Goal: Task Accomplishment & Management: Manage account settings

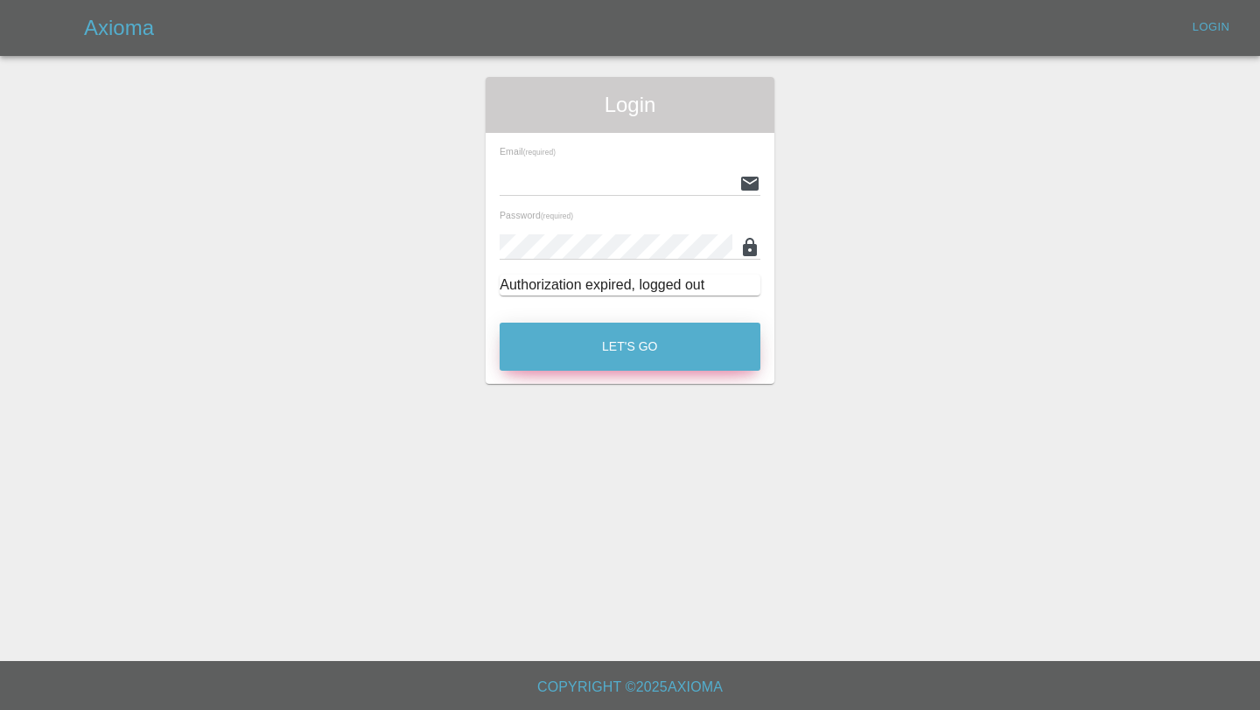
type input "[EMAIL_ADDRESS][DOMAIN_NAME]"
click at [570, 351] on button "Let's Go" at bounding box center [630, 347] width 261 height 48
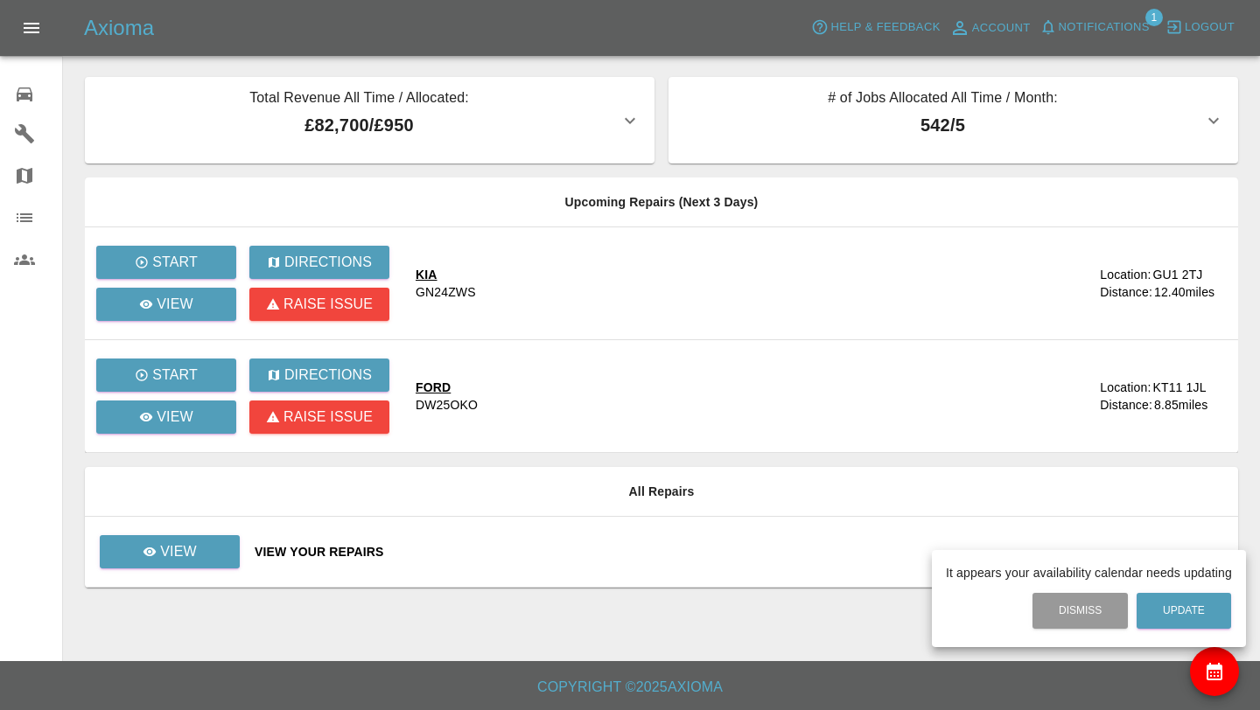
click at [1077, 36] on div at bounding box center [630, 355] width 1260 height 710
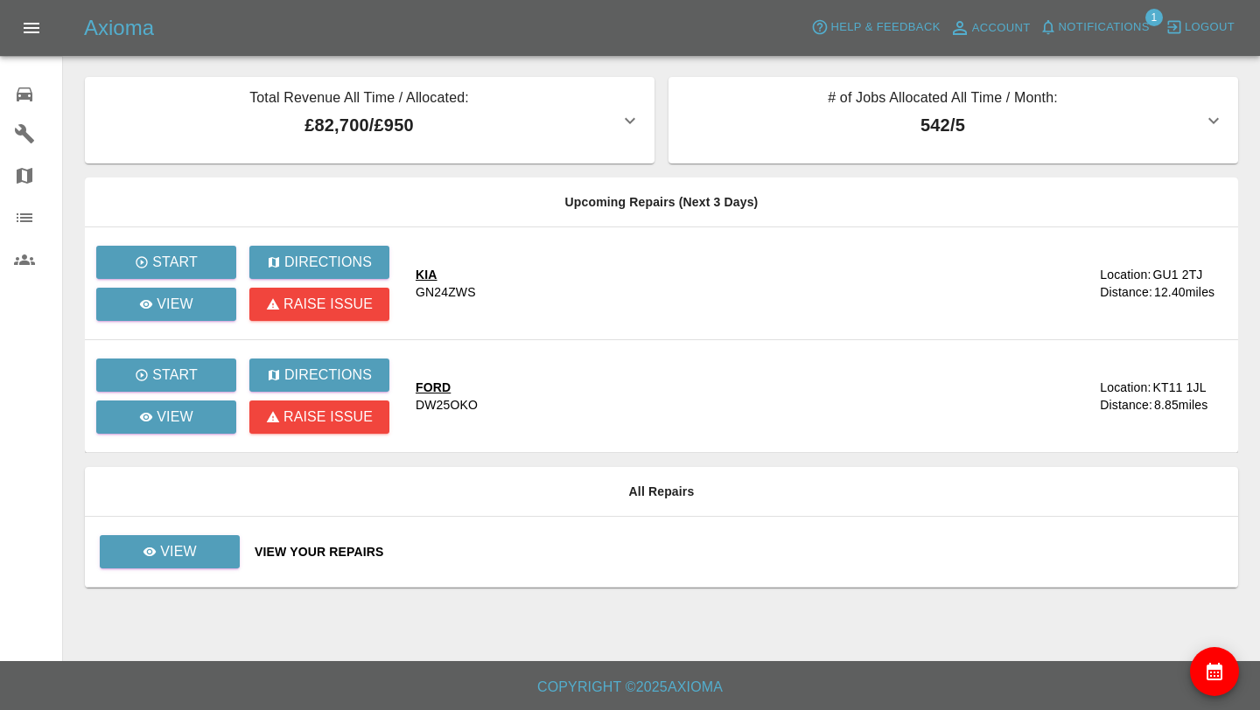
click at [1074, 31] on span "Notifications" at bounding box center [1104, 27] width 91 height 20
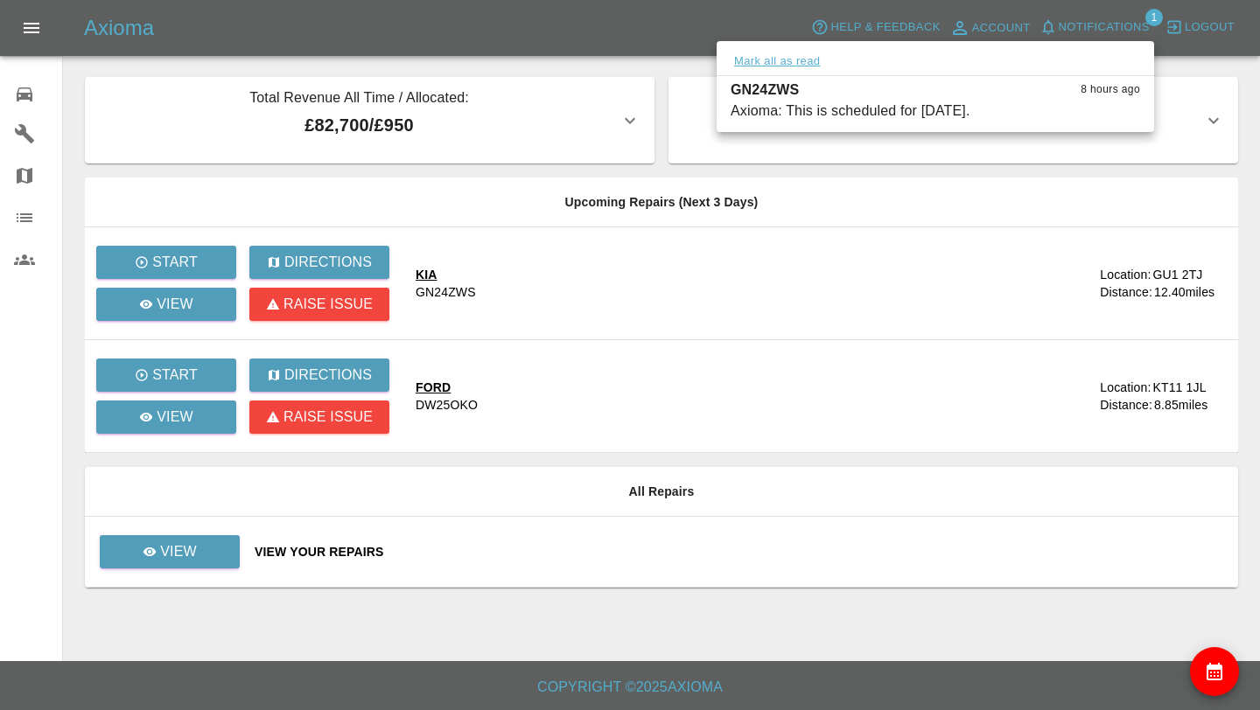
click at [786, 59] on button "Mark all as read" at bounding box center [776, 62] width 93 height 20
click at [372, 184] on div at bounding box center [630, 355] width 1260 height 710
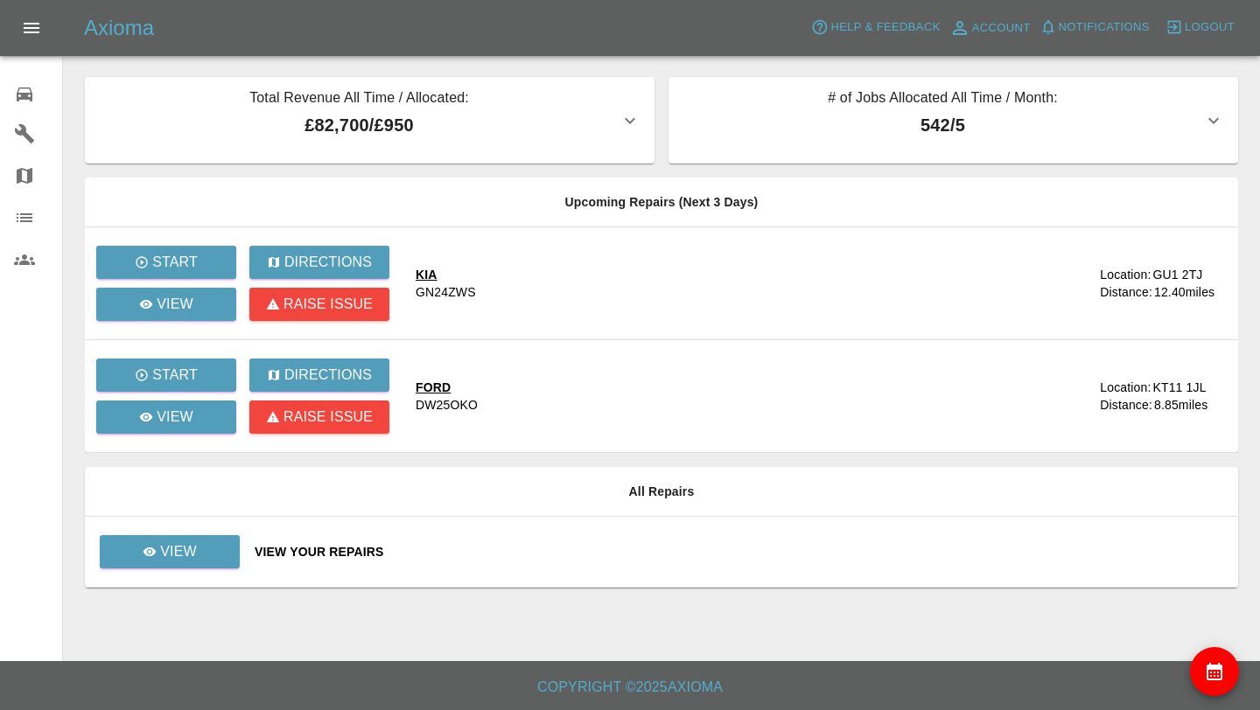
click at [293, 550] on div "View Your Repairs" at bounding box center [739, 551] width 969 height 17
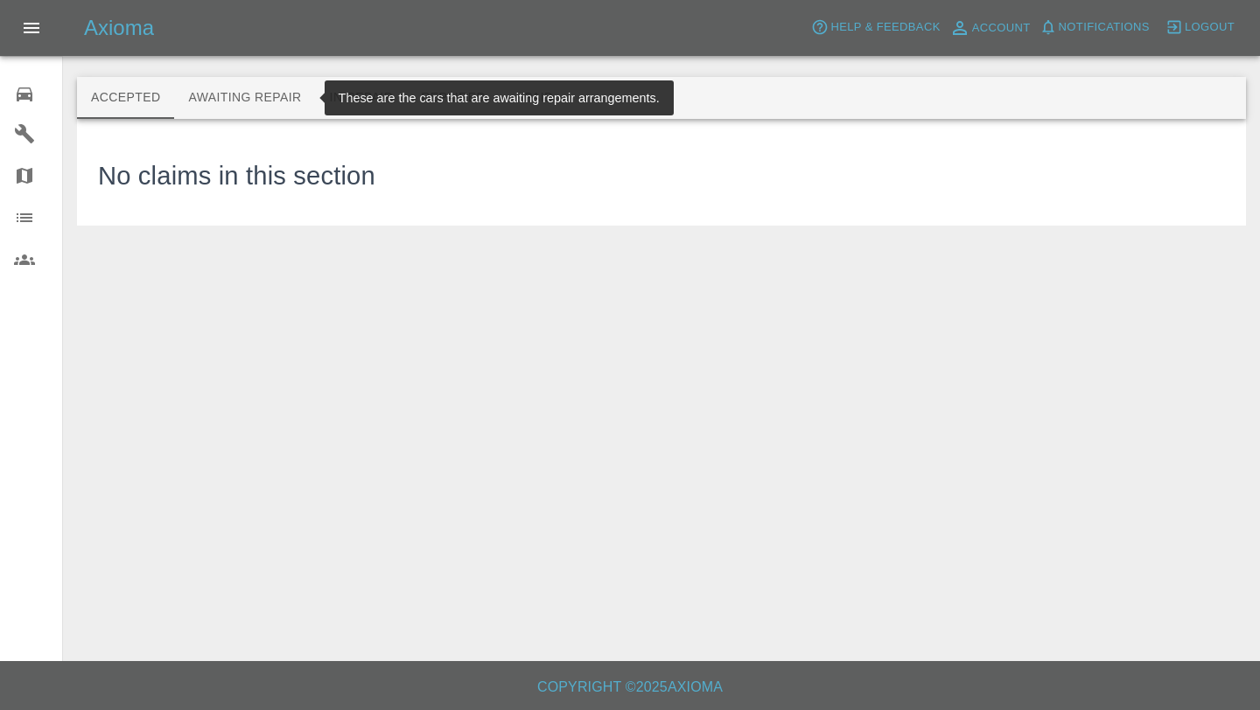
click at [241, 113] on button "Awaiting Repair" at bounding box center [244, 98] width 141 height 42
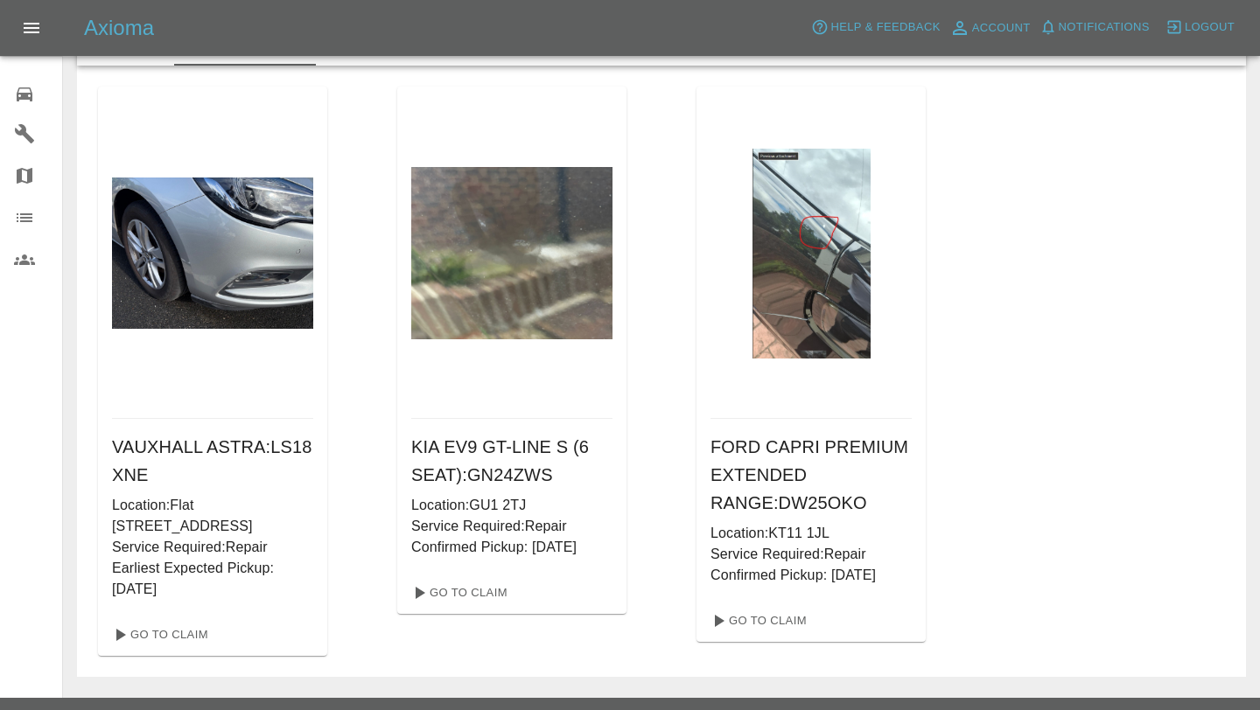
scroll to position [51, 0]
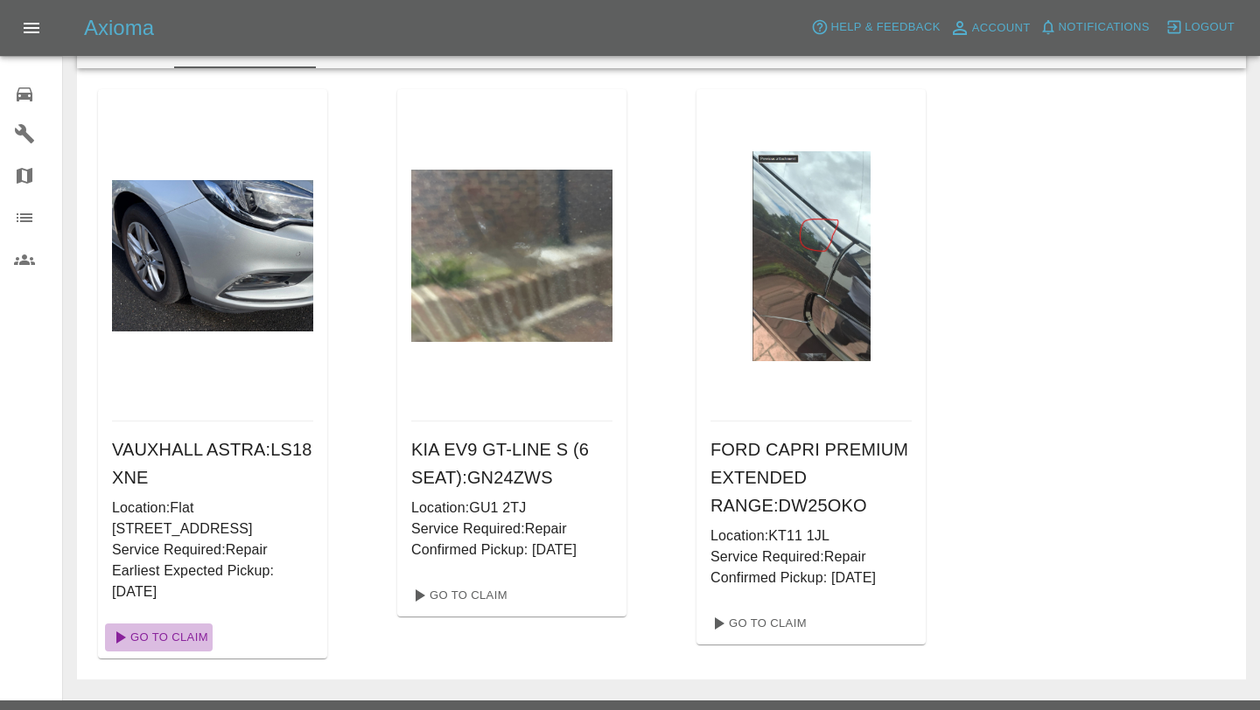
click at [193, 638] on link "Go To Claim" at bounding box center [159, 638] width 108 height 28
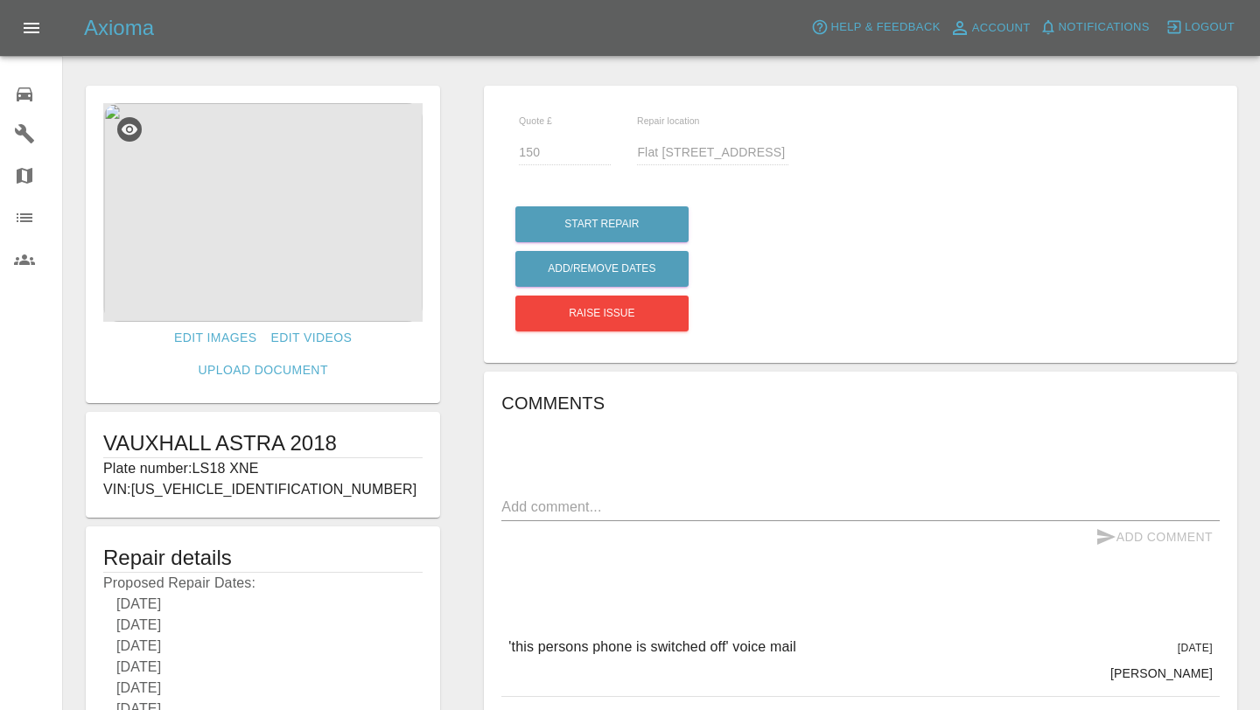
click at [267, 284] on img at bounding box center [262, 212] width 319 height 219
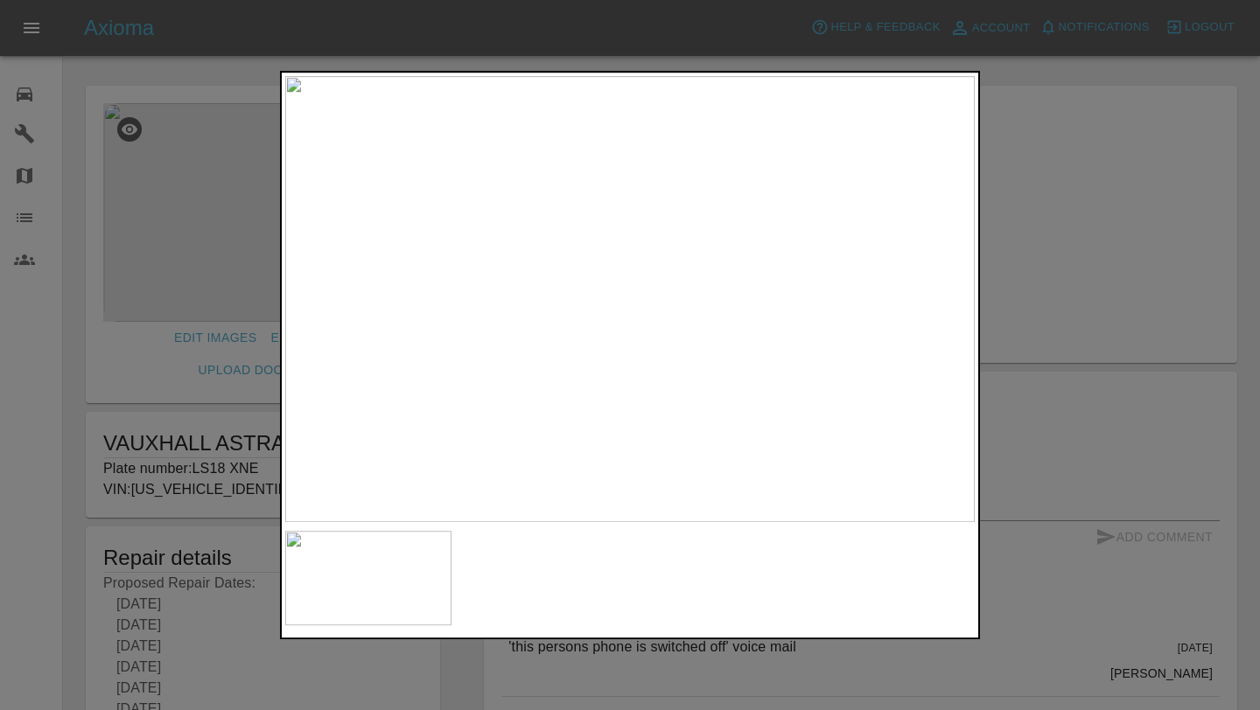
click at [735, 670] on div at bounding box center [630, 355] width 1260 height 710
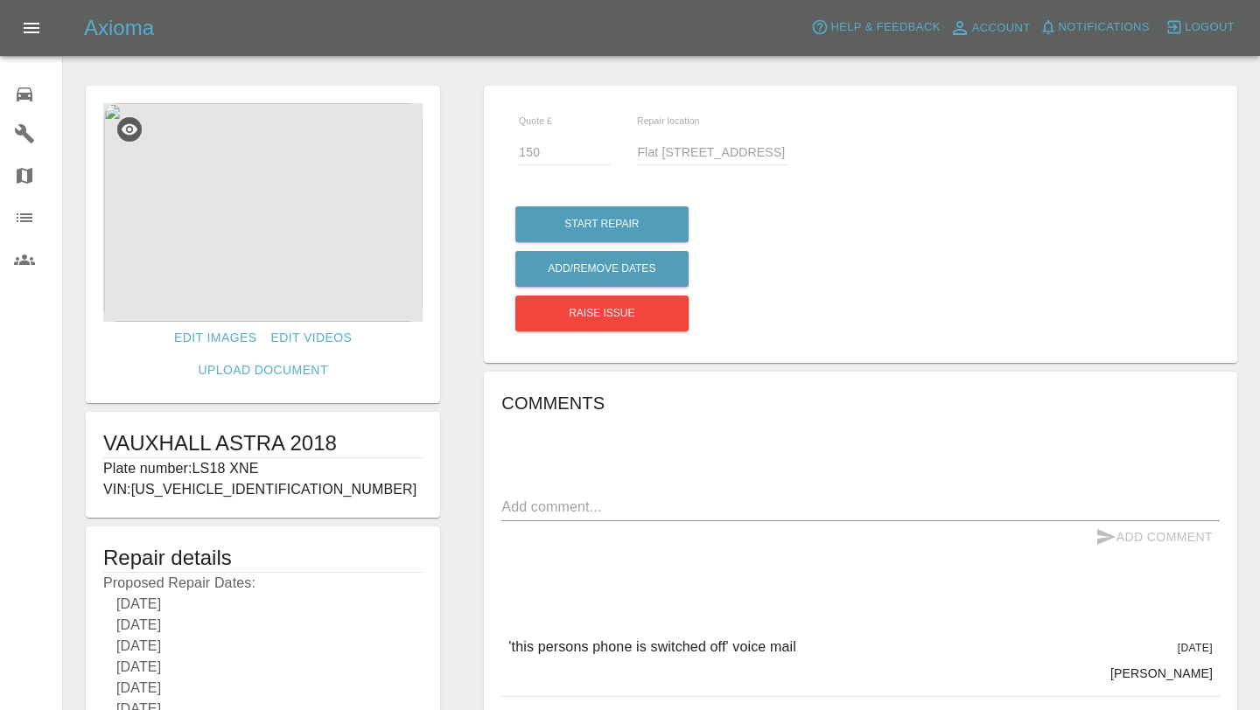
click at [38, 91] on div "0" at bounding box center [38, 92] width 49 height 25
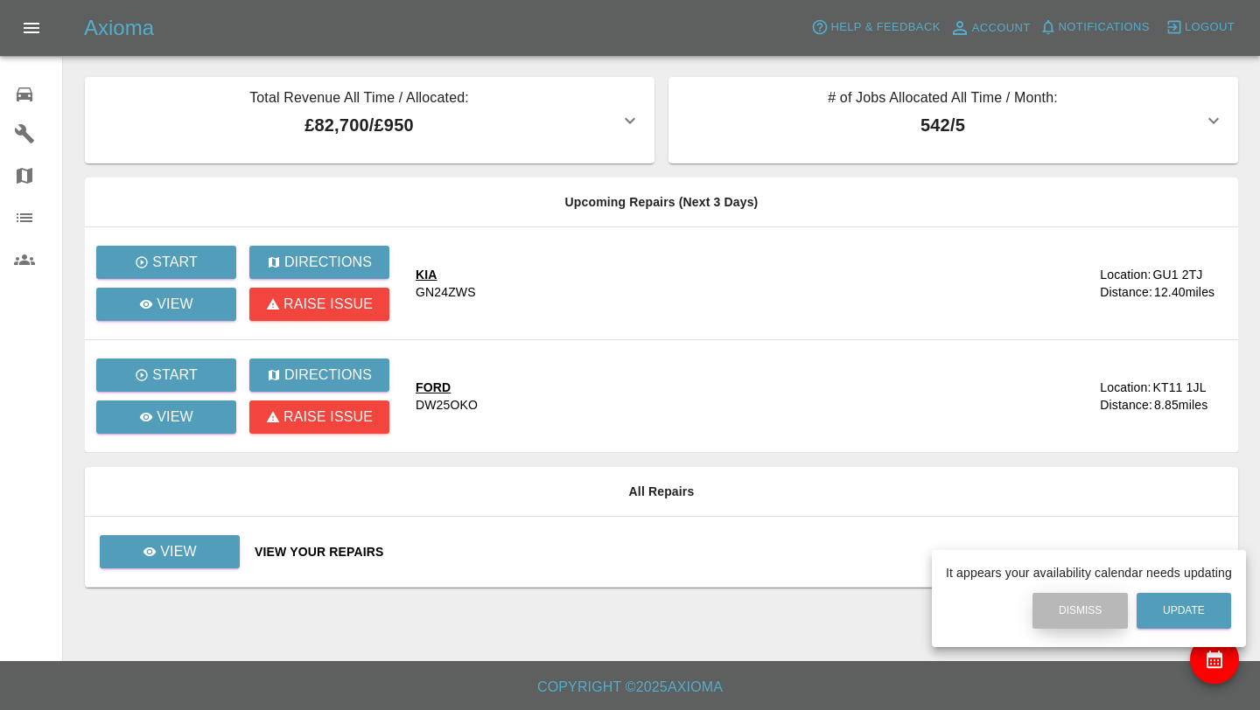
click at [1101, 616] on button "Dismiss" at bounding box center [1079, 611] width 95 height 36
